Goal: Check status: Check status

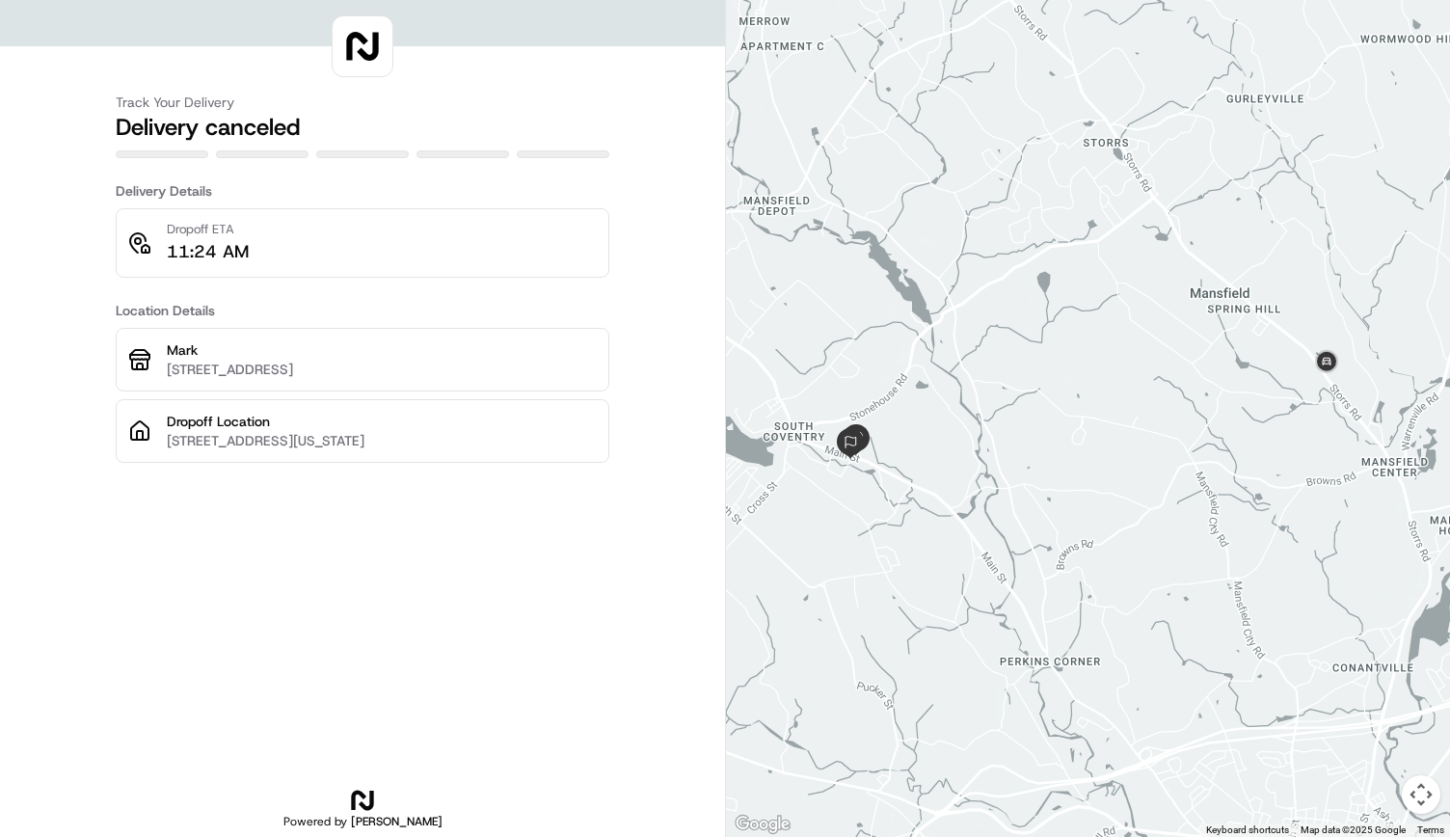
click at [279, 361] on p "[STREET_ADDRESS]" at bounding box center [382, 369] width 430 height 19
click at [306, 350] on p "Mark" at bounding box center [382, 349] width 430 height 19
